Goal: Find specific page/section: Find specific page/section

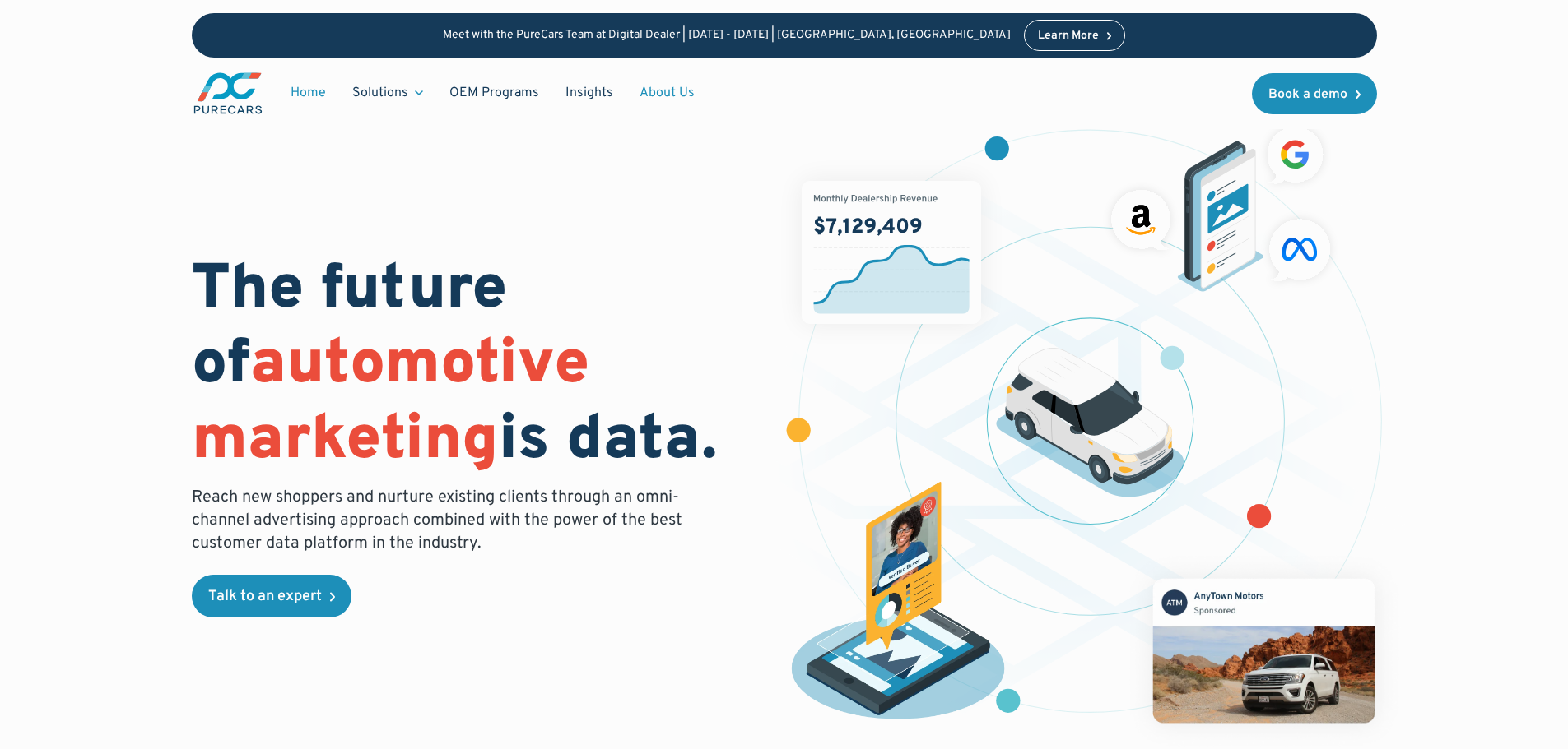
click at [646, 109] on link "About Us" at bounding box center [667, 93] width 81 height 31
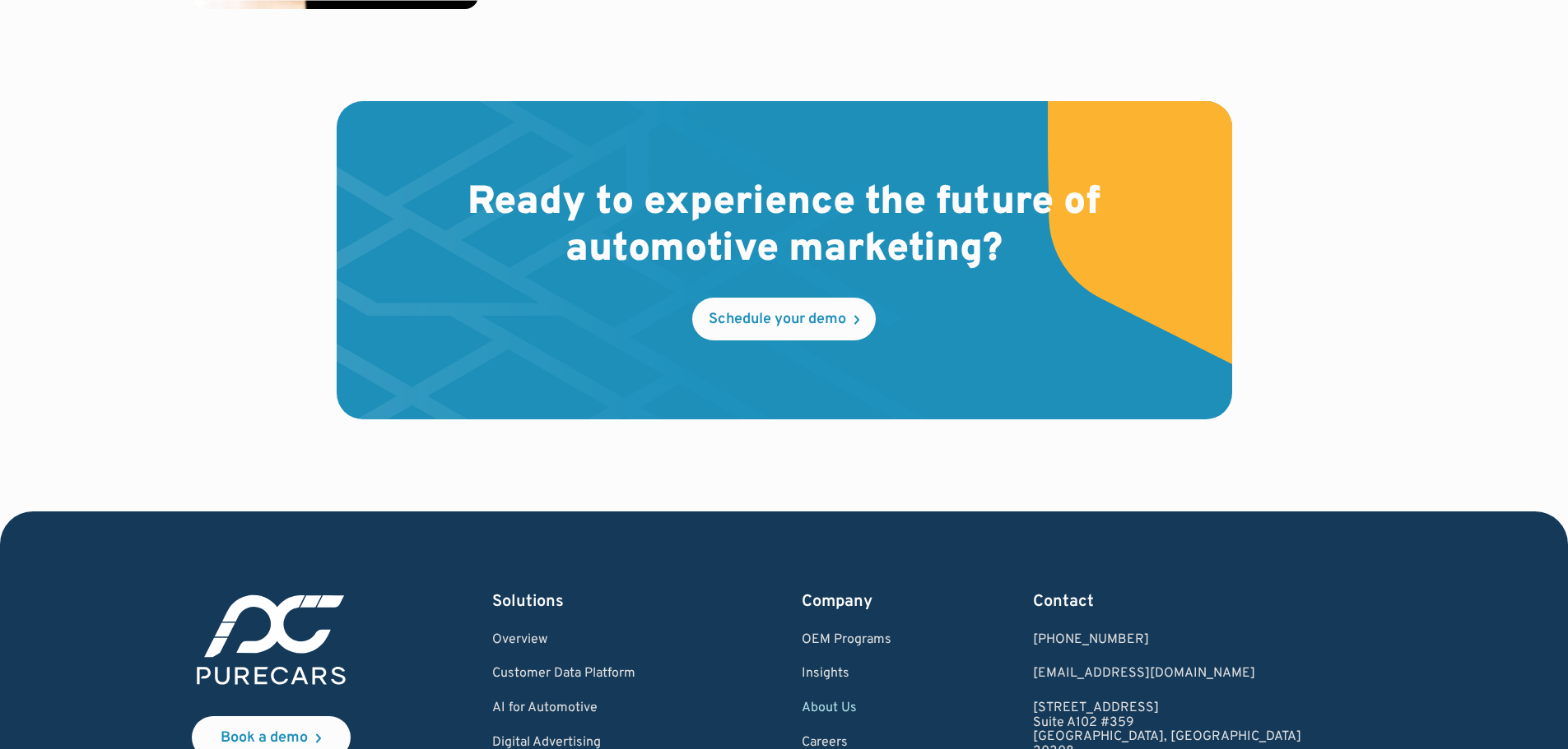
scroll to position [5018, 0]
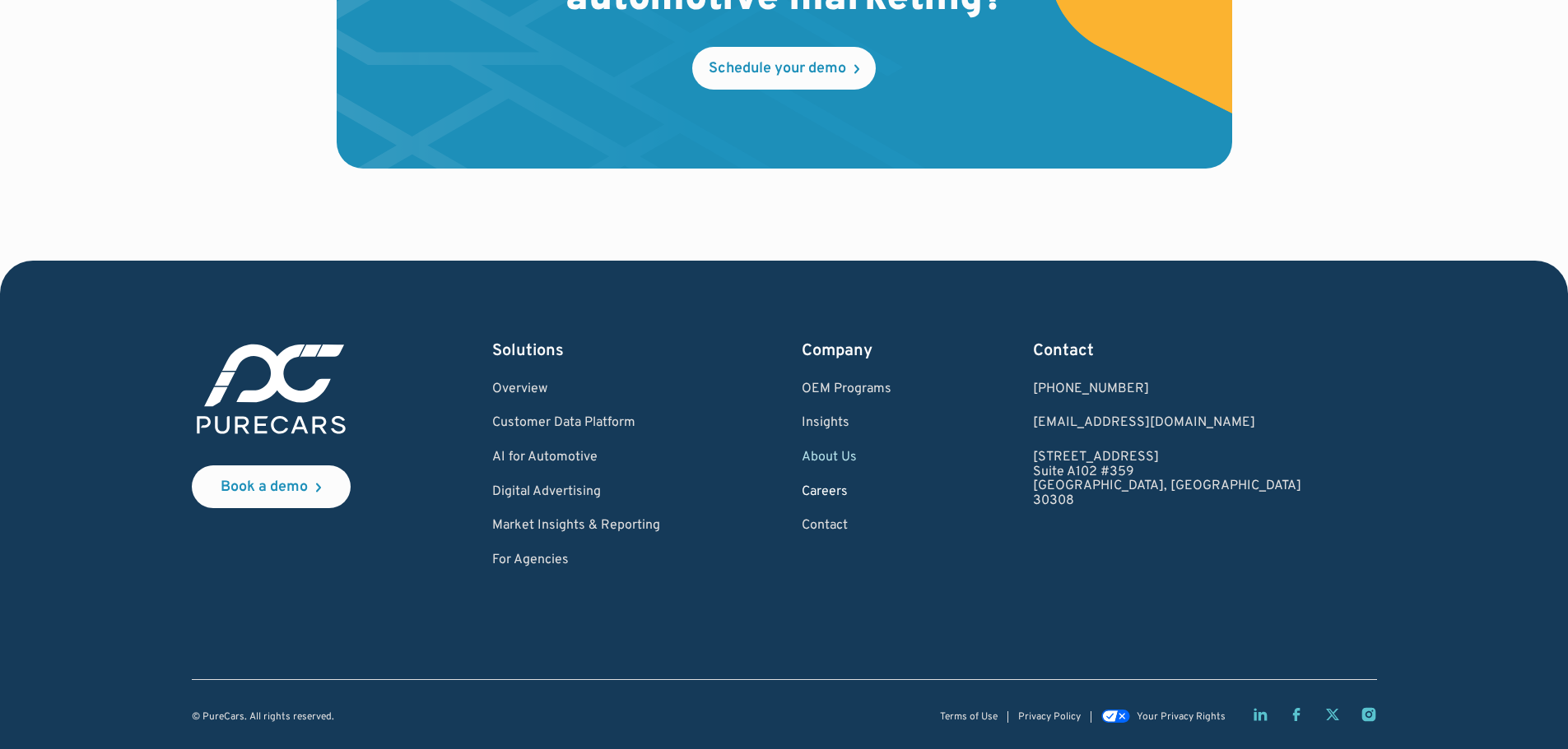
click at [891, 486] on link "Careers" at bounding box center [847, 493] width 90 height 15
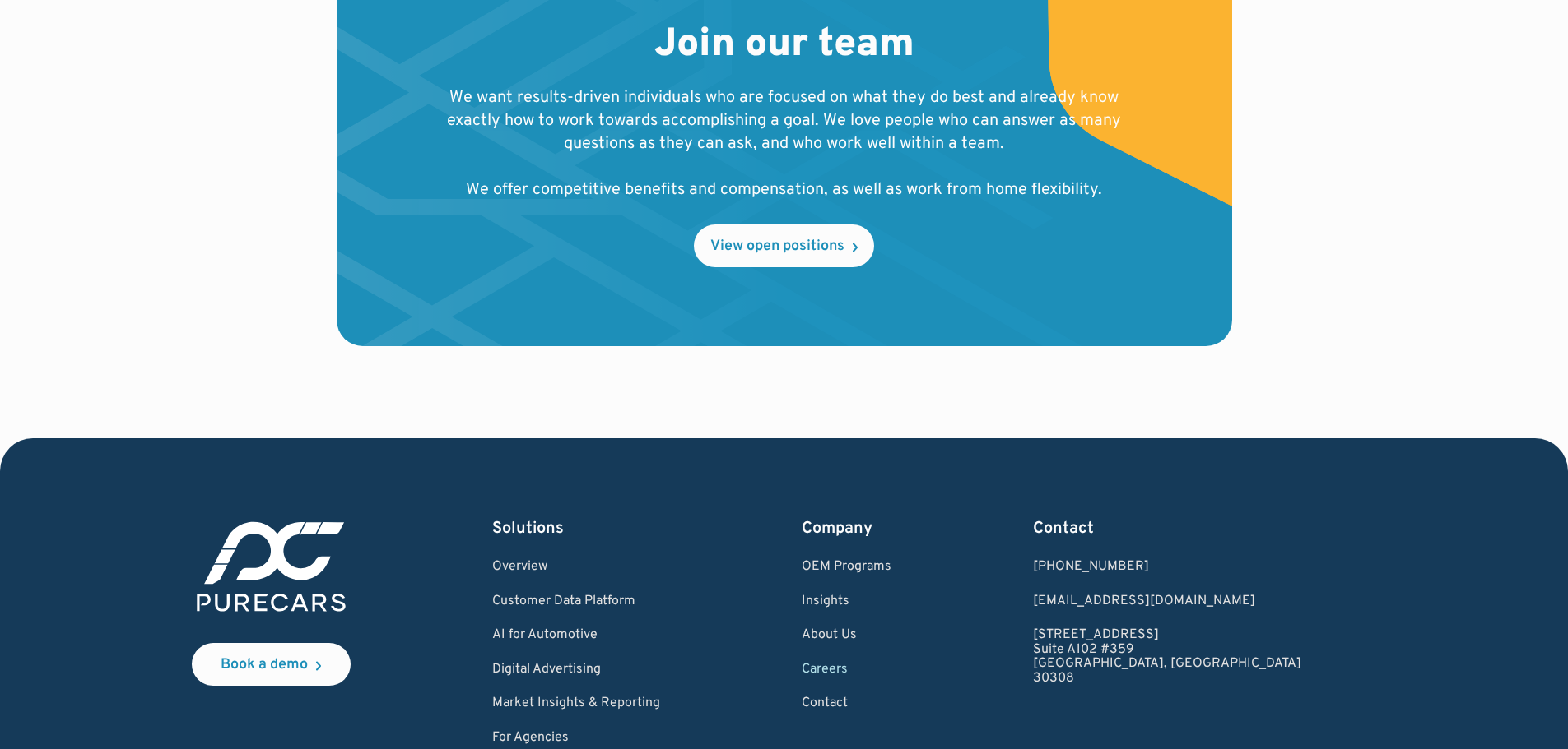
scroll to position [1974, 0]
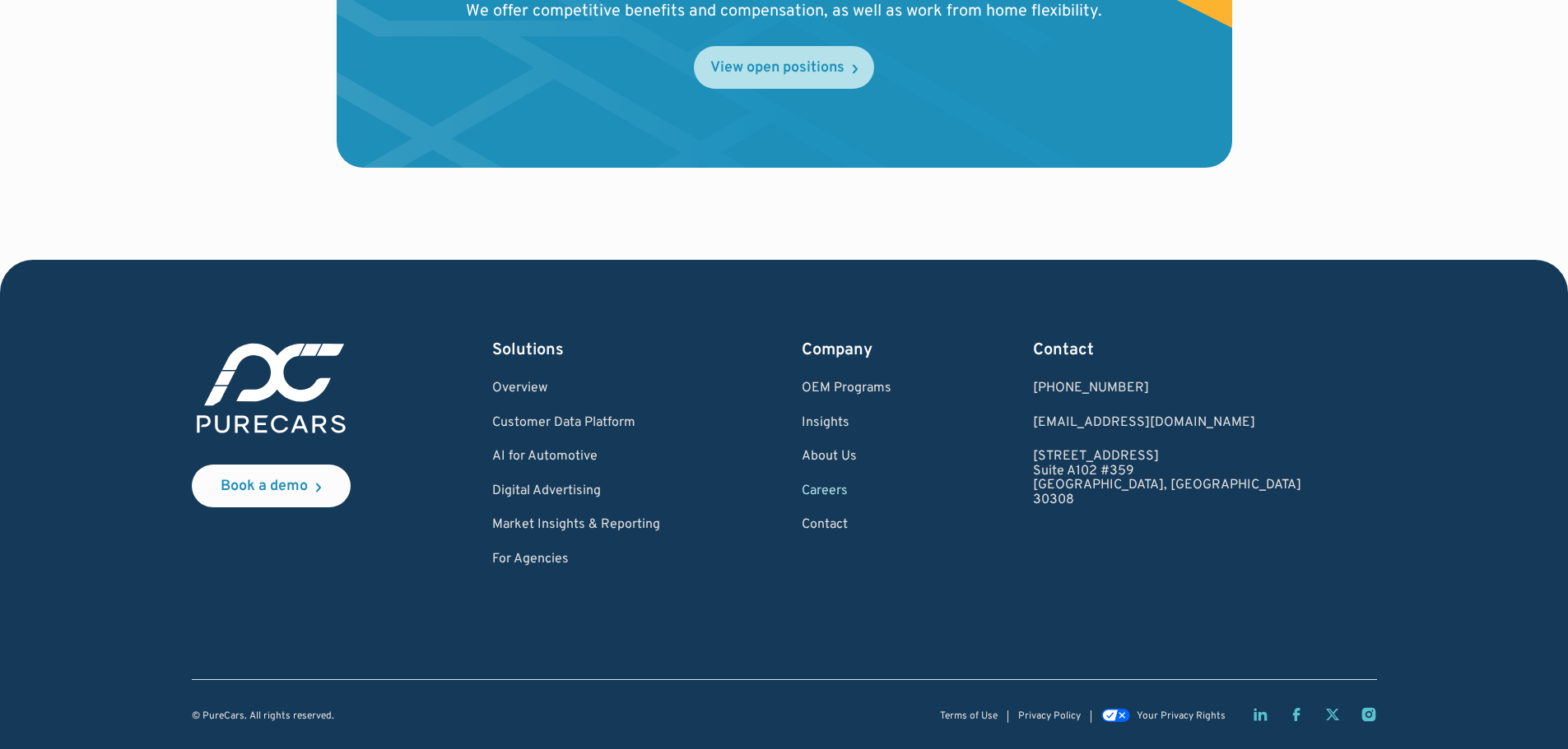
click at [787, 76] on div "View open positions" at bounding box center [777, 68] width 134 height 15
